Goal: Find specific page/section: Find specific page/section

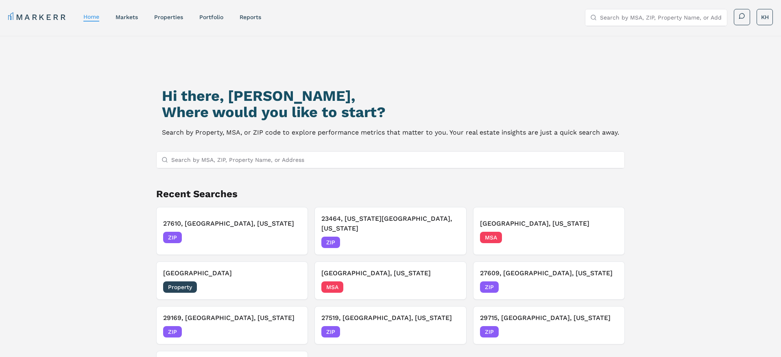
click at [308, 164] on input "Search by MSA, ZIP, Property Name, or Address" at bounding box center [395, 160] width 448 height 16
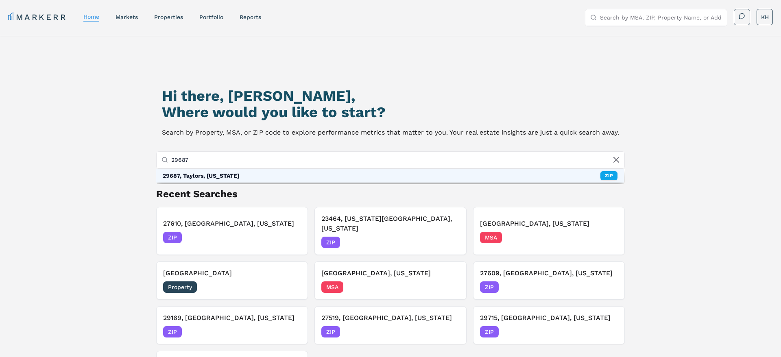
type input "29687"
click at [260, 176] on div "29687, Taylors, [US_STATE] ZIP" at bounding box center [390, 176] width 468 height 14
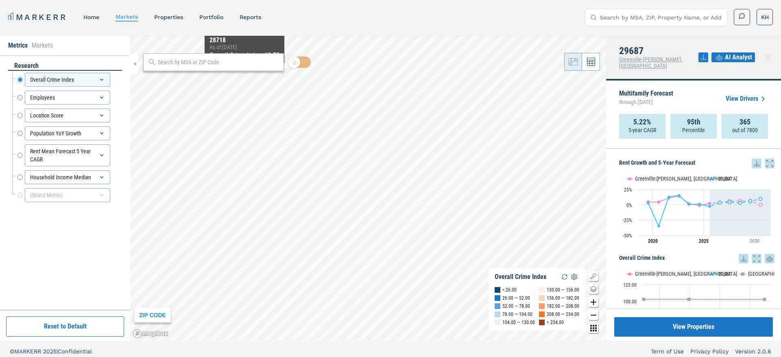
click at [213, 63] on input "text" at bounding box center [218, 62] width 121 height 9
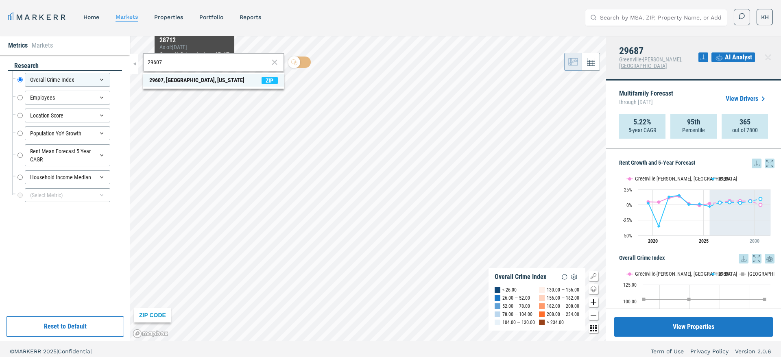
click at [189, 81] on div "29607, [GEOGRAPHIC_DATA], [US_STATE]" at bounding box center [196, 80] width 95 height 9
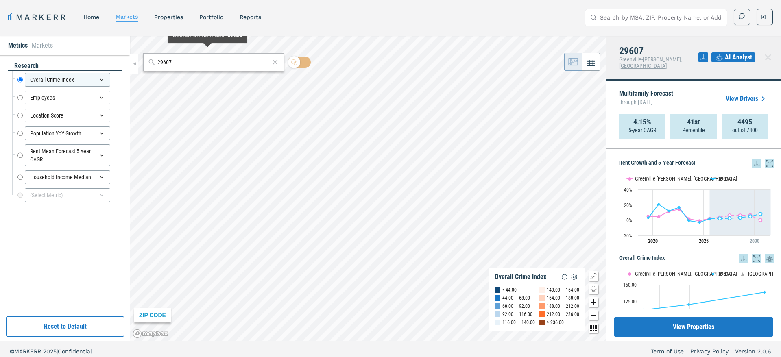
click at [196, 60] on input "29607" at bounding box center [213, 62] width 113 height 9
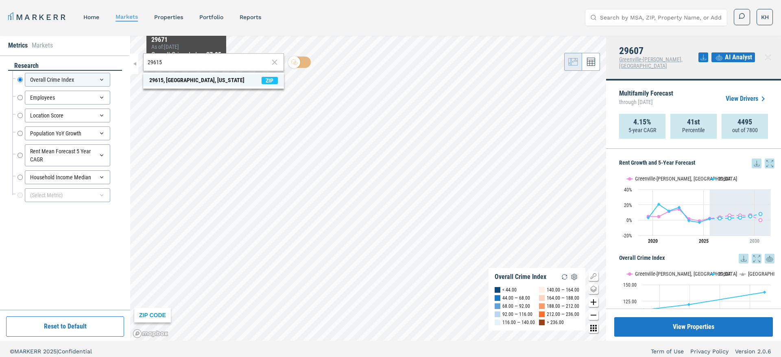
type input "29615"
click at [187, 79] on div "29615, [GEOGRAPHIC_DATA], [US_STATE]" at bounding box center [196, 80] width 95 height 9
